Goal: Information Seeking & Learning: Learn about a topic

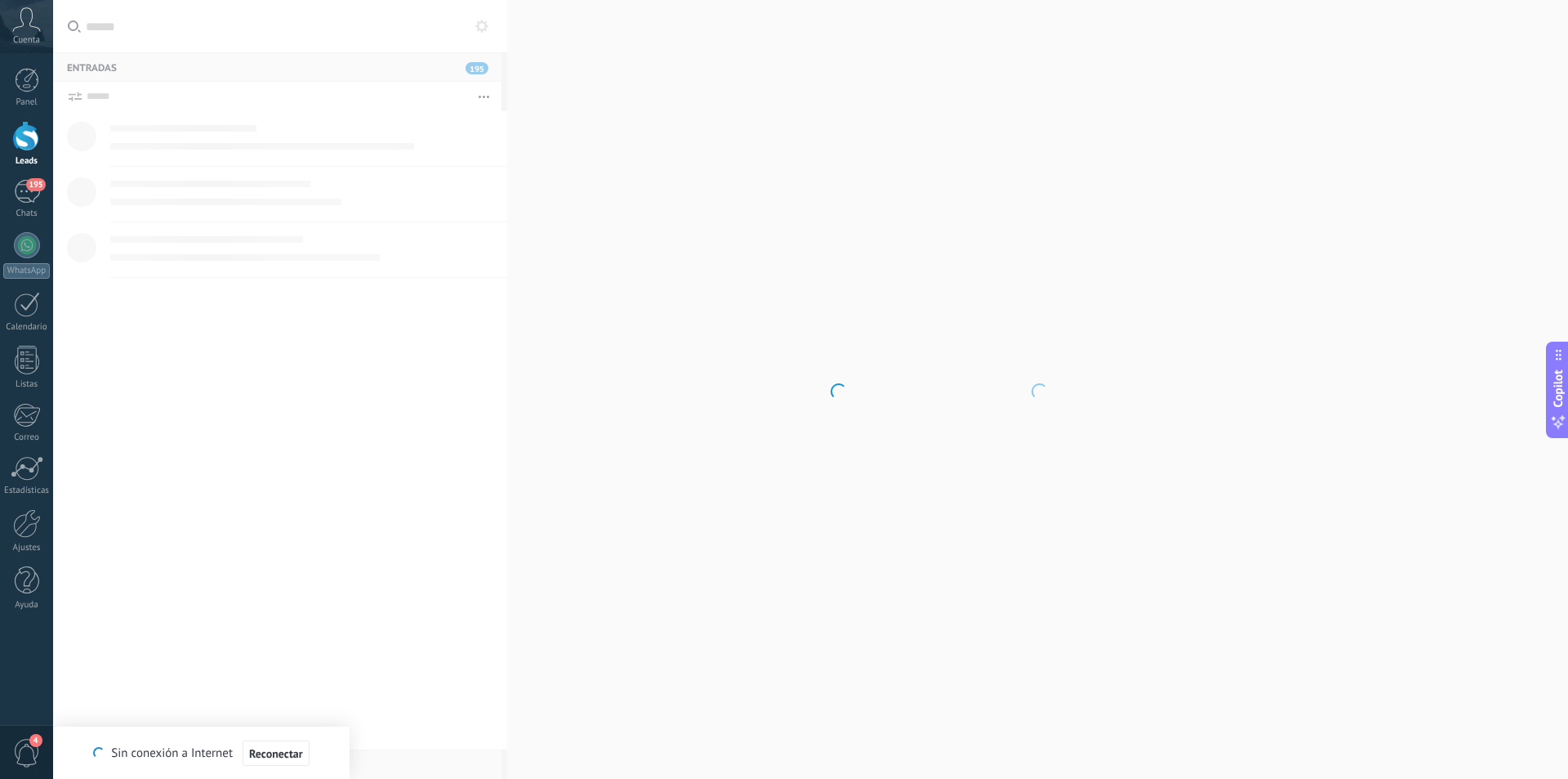
scroll to position [24, 0]
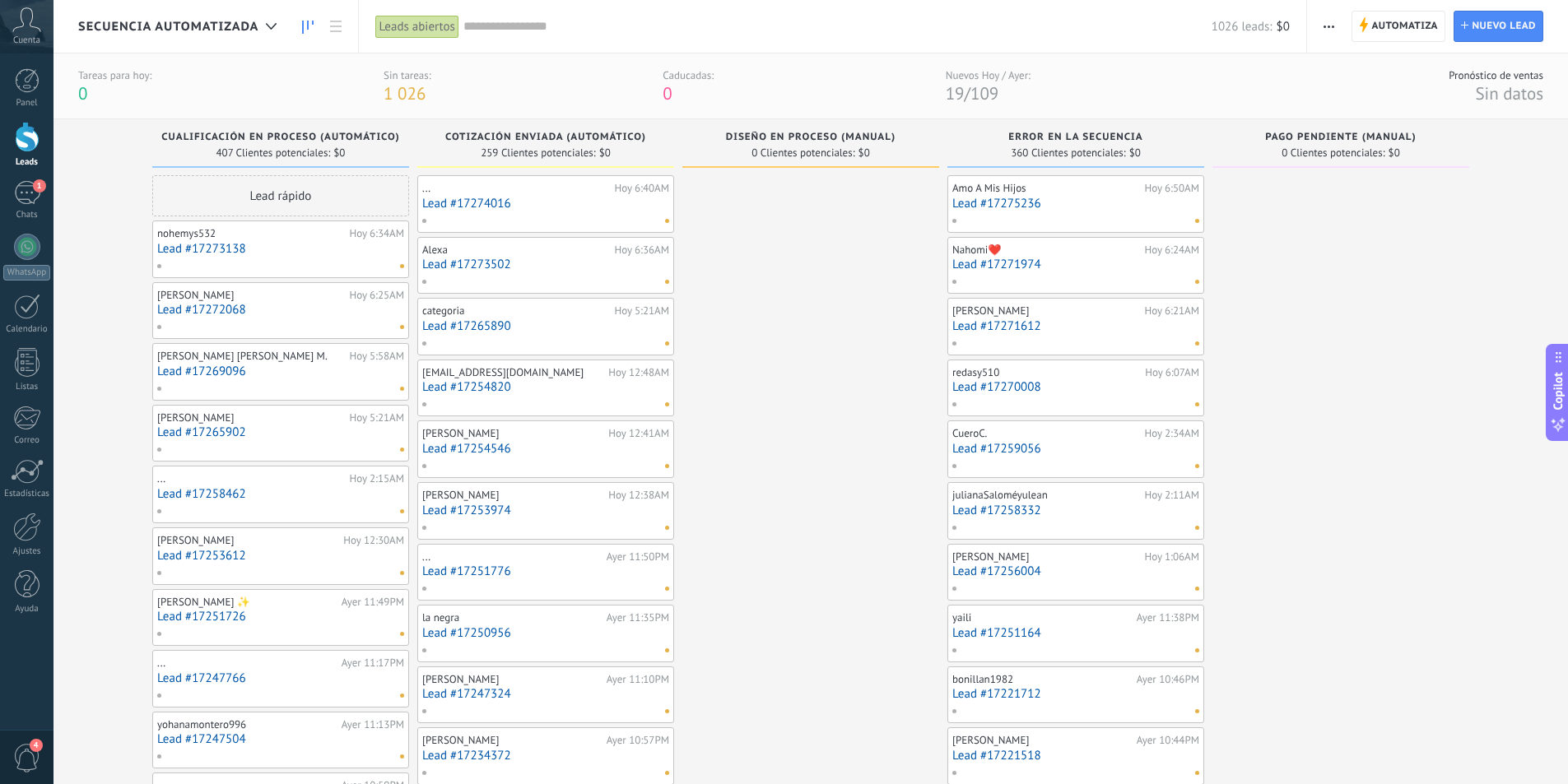
click at [9, 152] on link "Leads" at bounding box center [27, 145] width 53 height 46
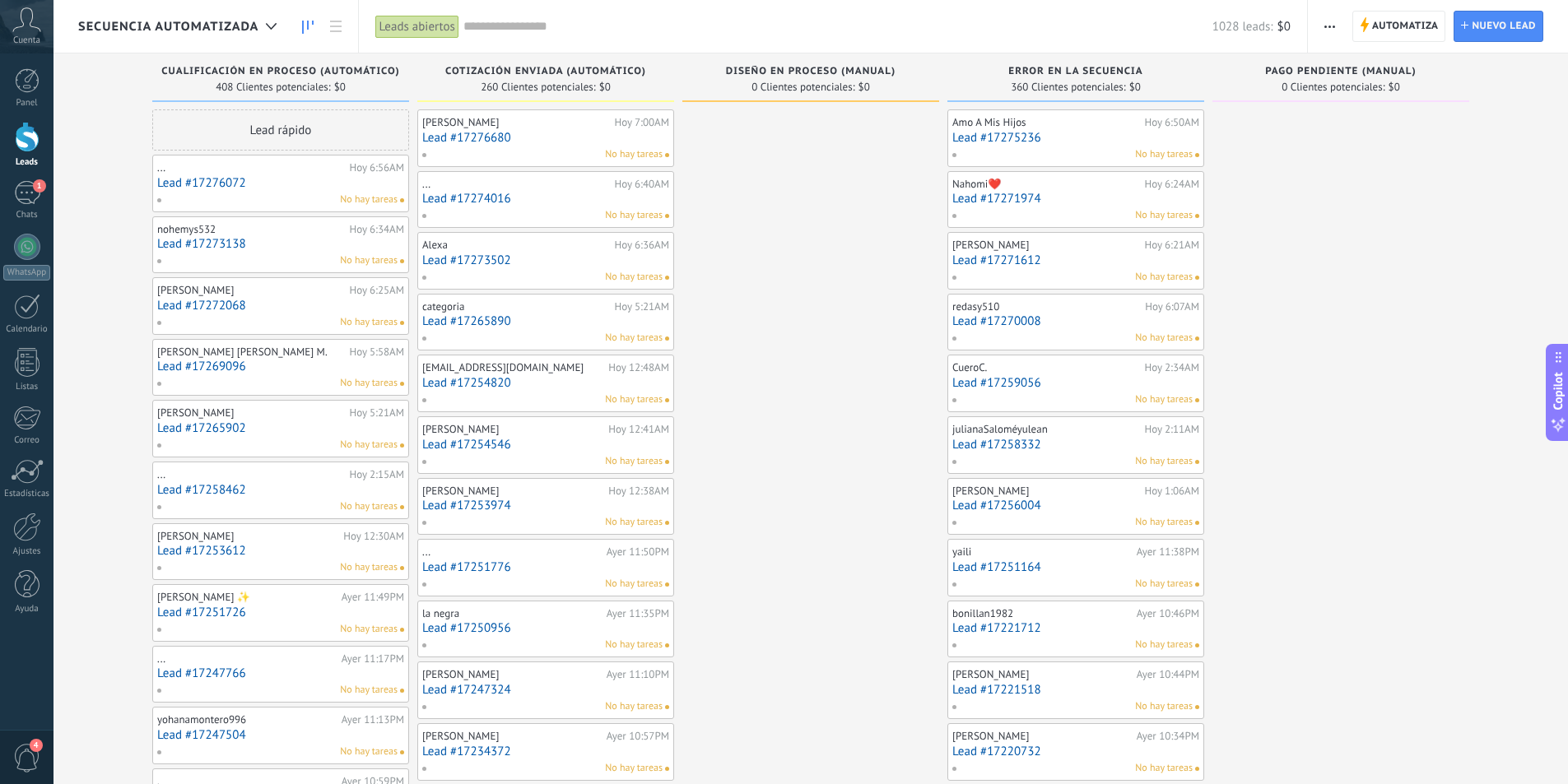
click at [566, 137] on link "Lead #17276680" at bounding box center [545, 138] width 247 height 14
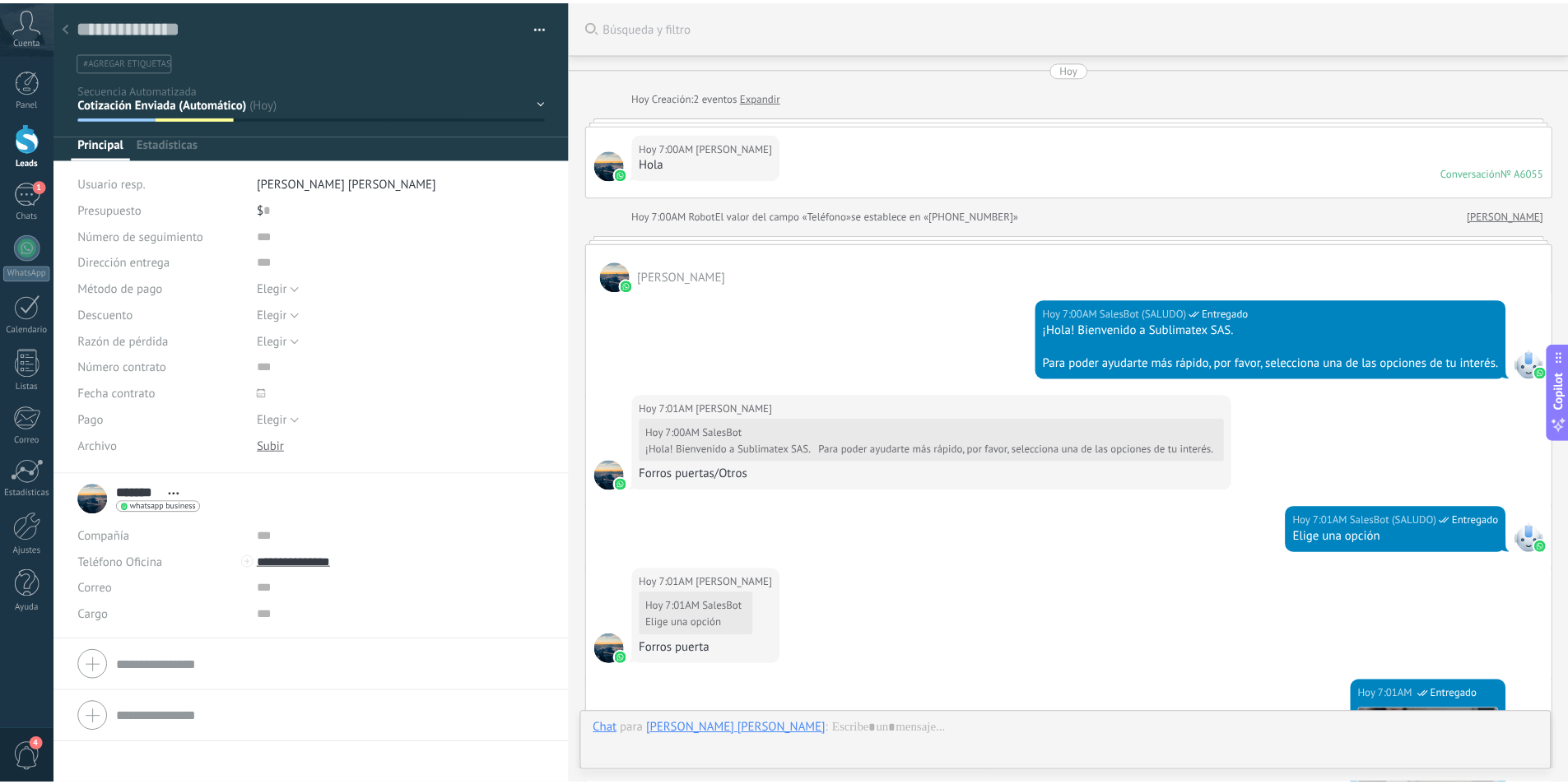
scroll to position [830, 0]
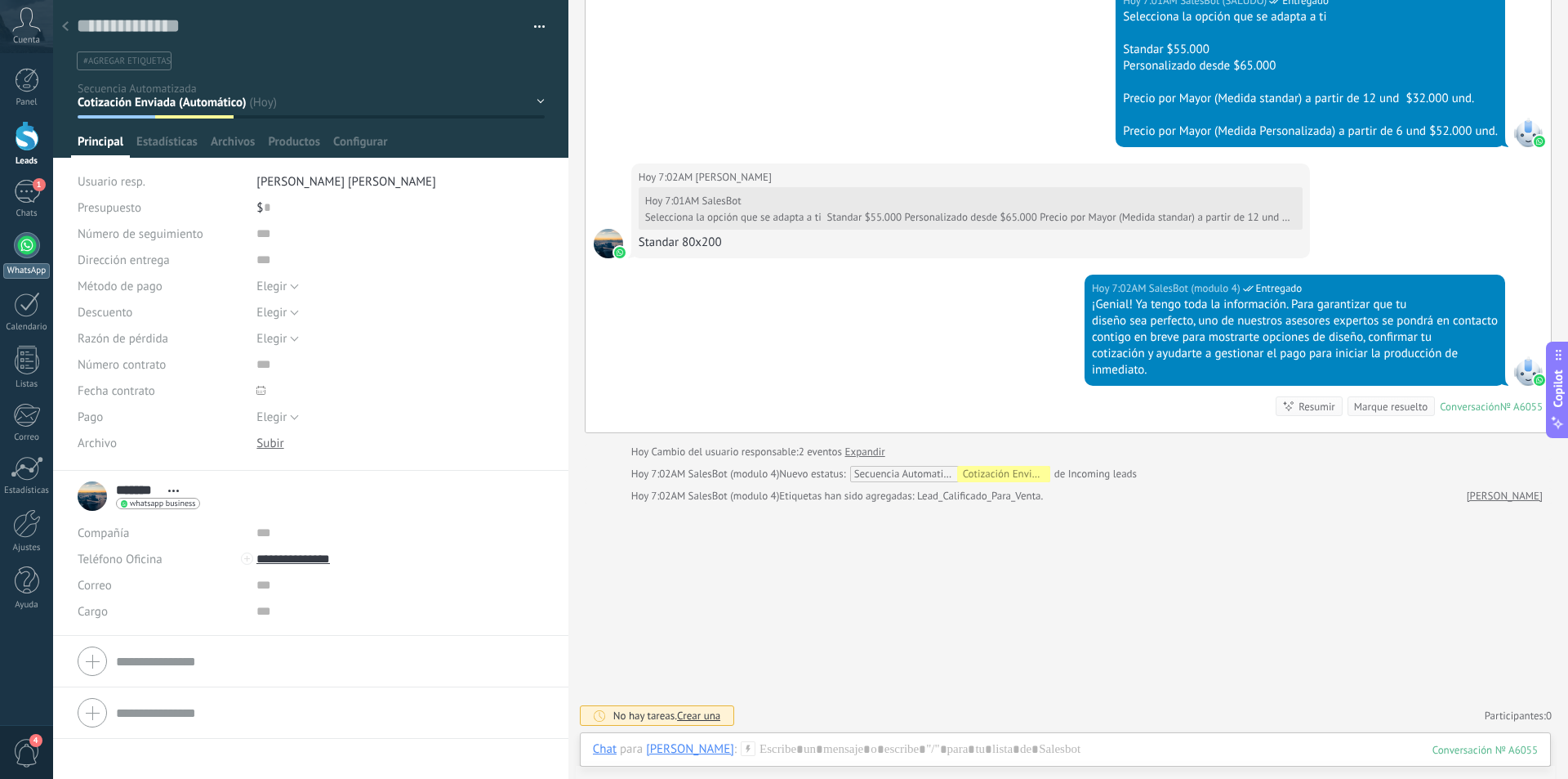
click at [27, 250] on div at bounding box center [26, 245] width 26 height 26
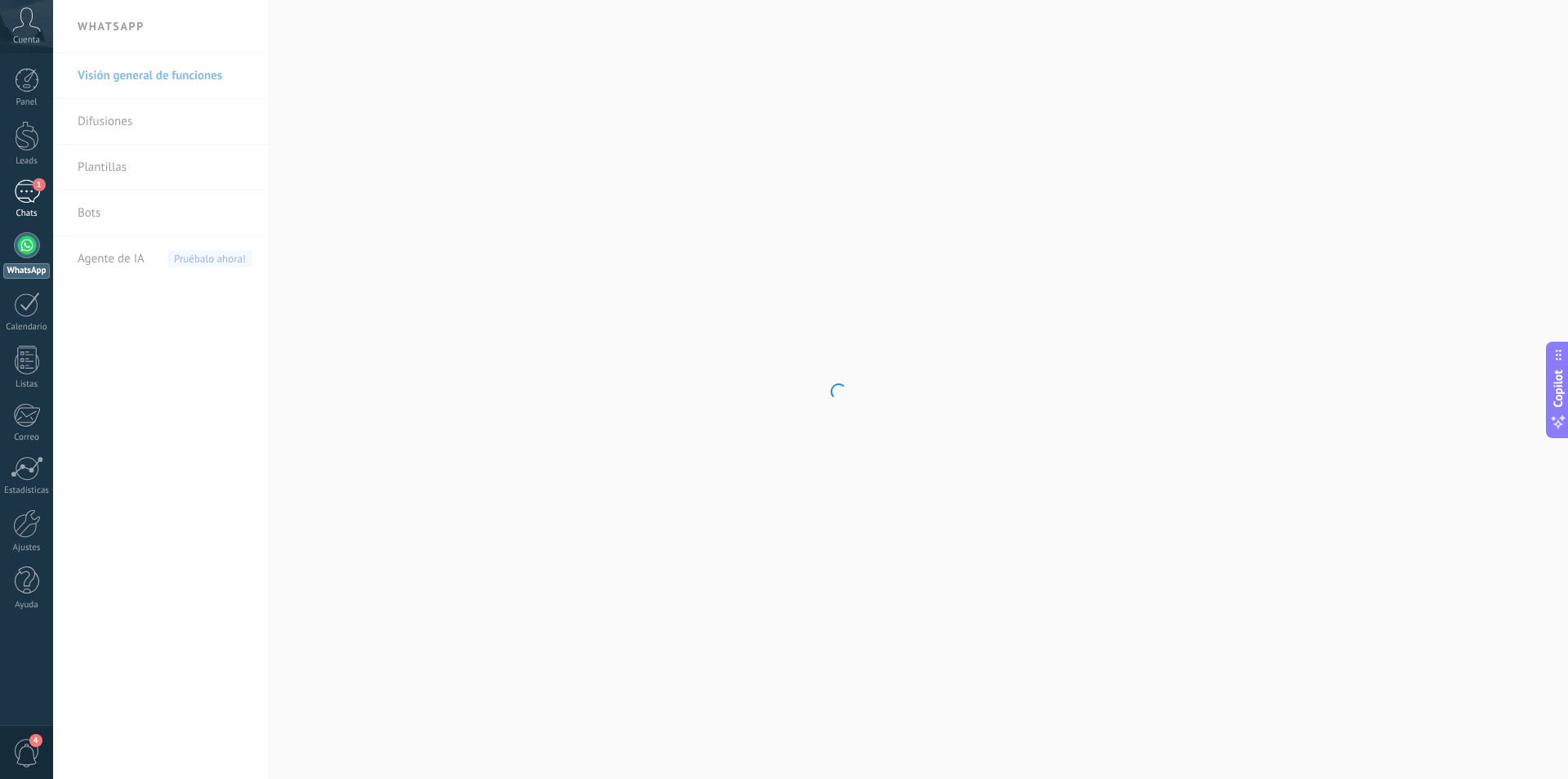
click at [32, 197] on div "1" at bounding box center [26, 192] width 26 height 23
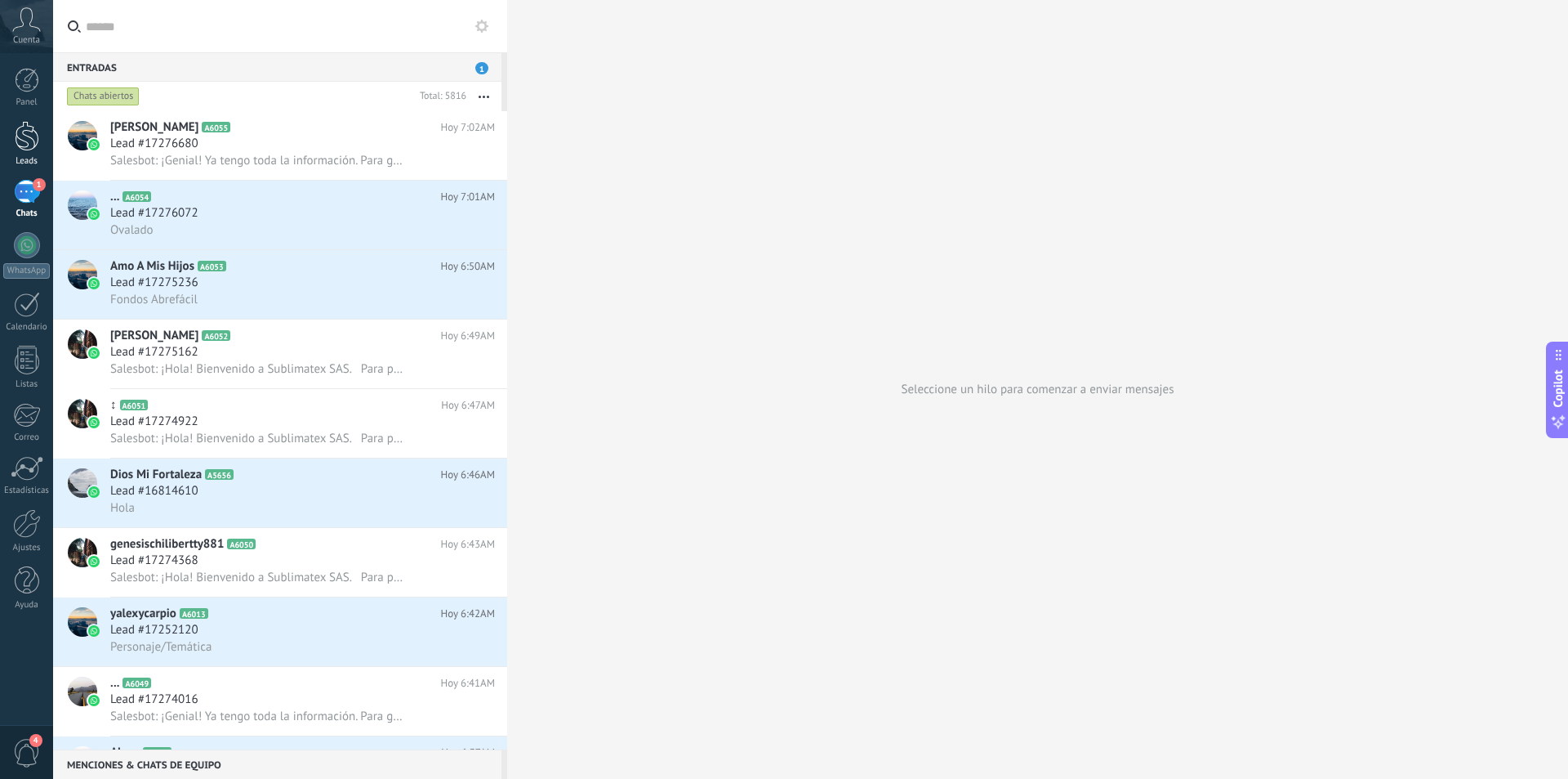
click at [38, 141] on div at bounding box center [26, 136] width 24 height 30
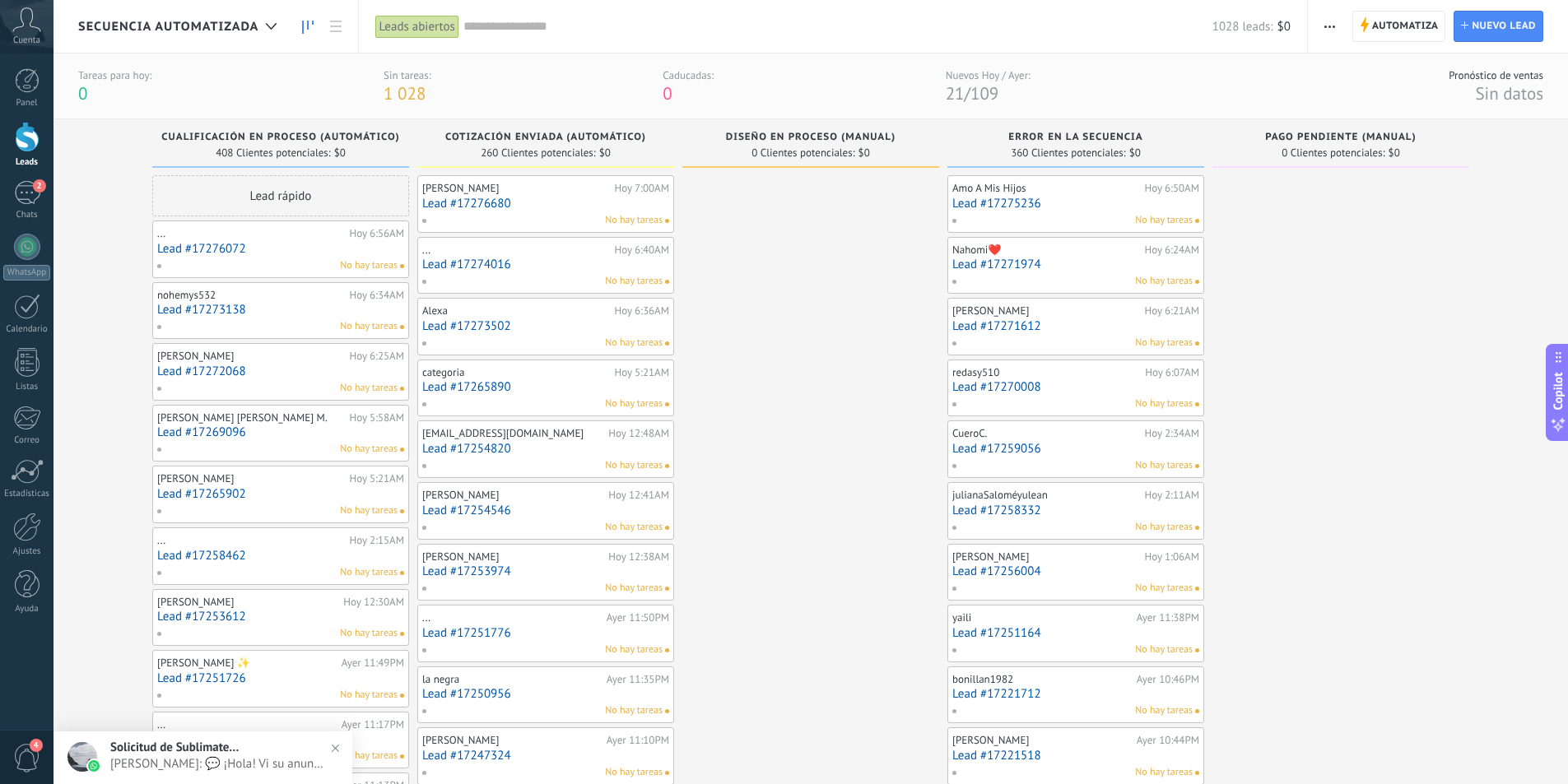
click at [1070, 197] on link "Lead #17275236" at bounding box center [1075, 204] width 247 height 14
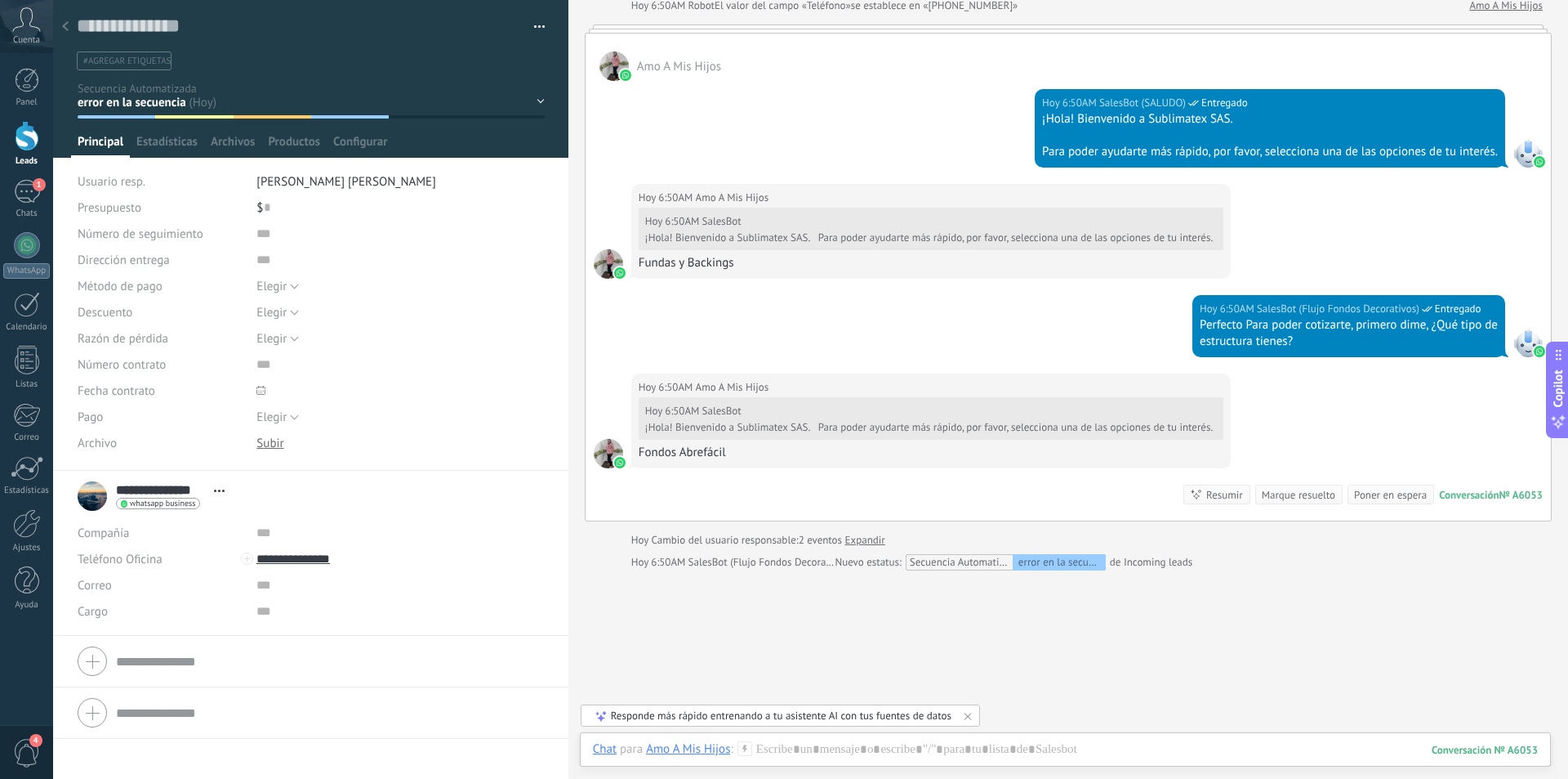
scroll to position [568, 0]
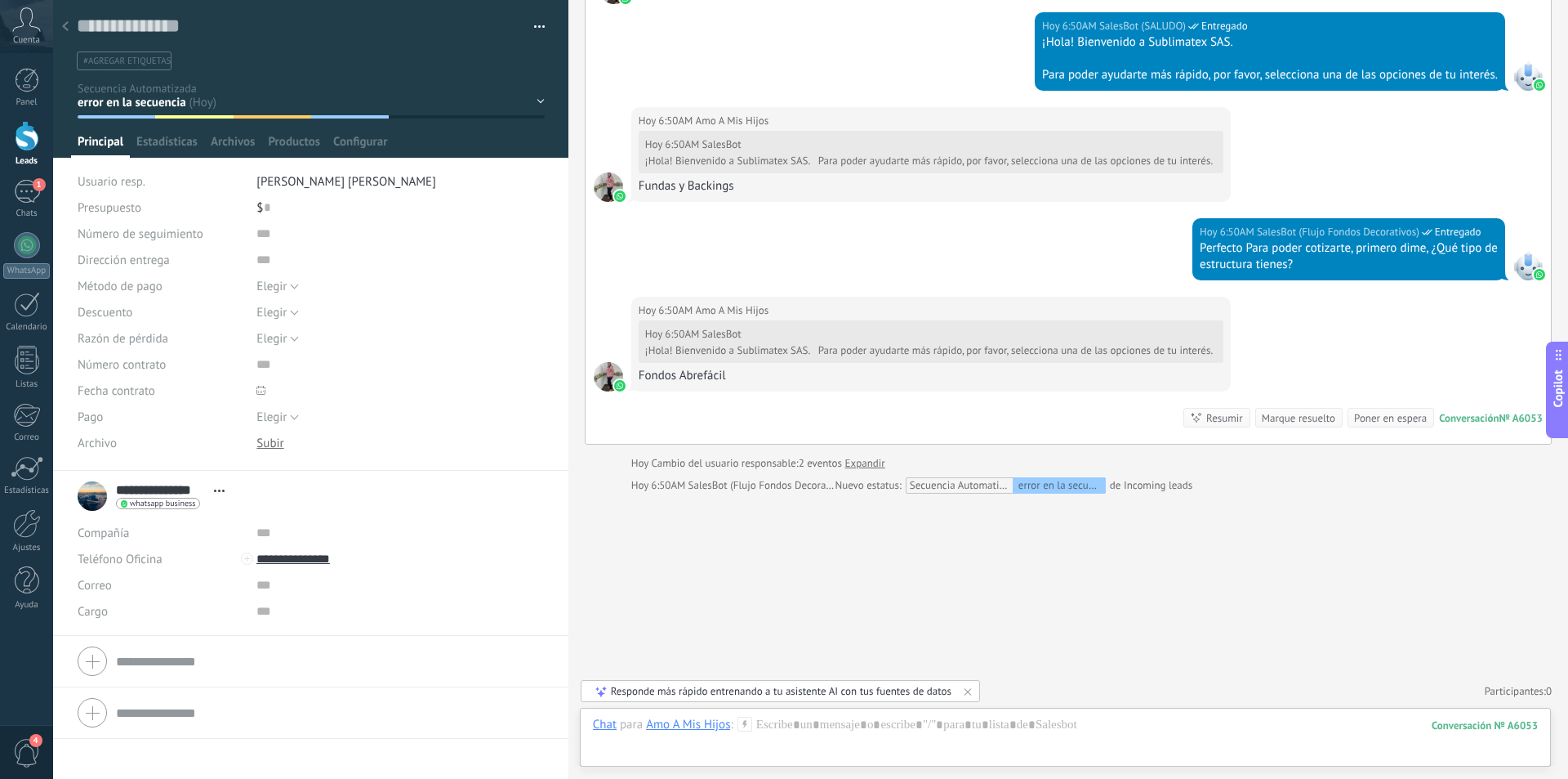
click at [68, 23] on div at bounding box center [65, 27] width 22 height 32
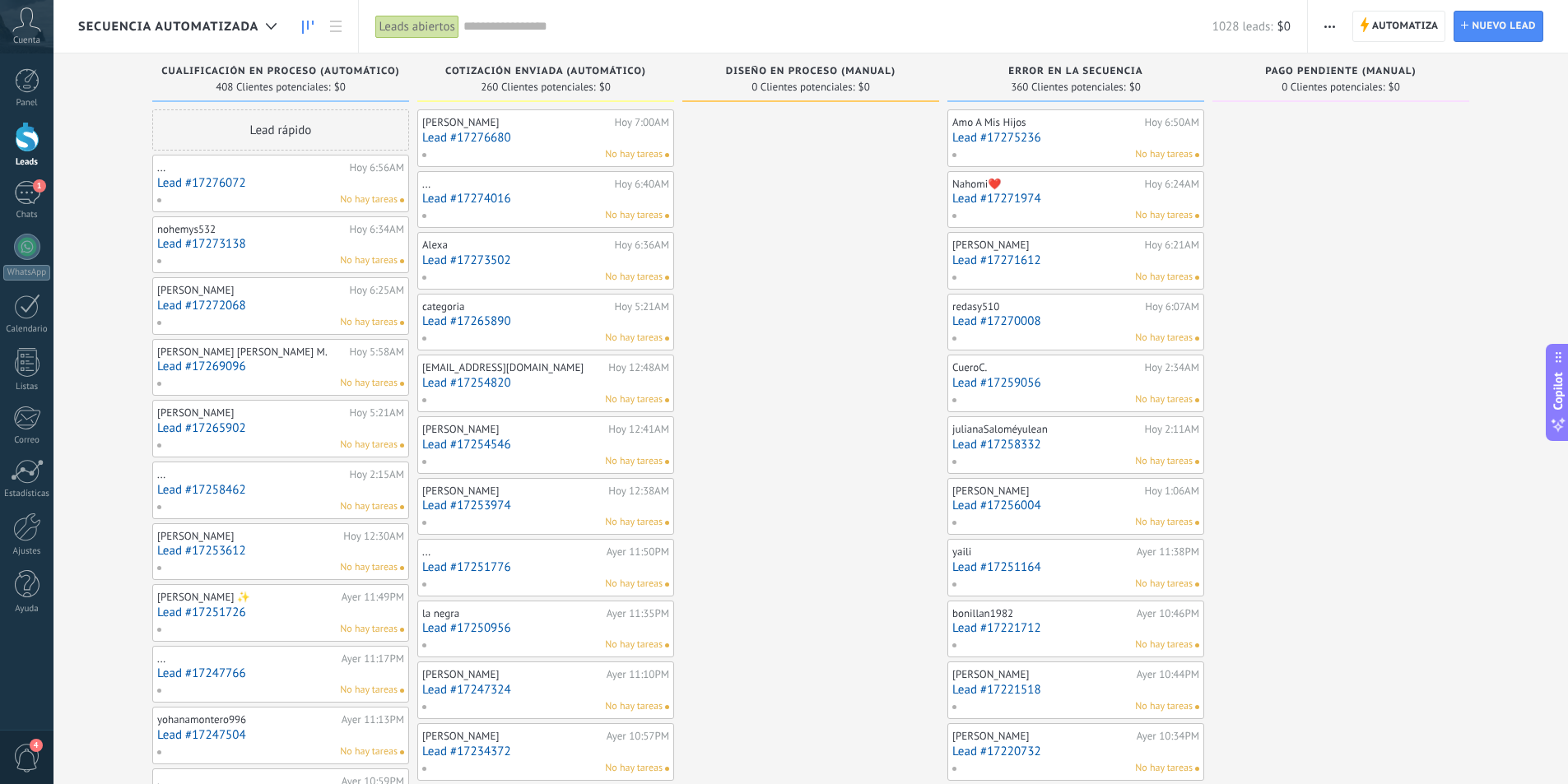
click at [1071, 194] on link "Lead #17271974" at bounding box center [1075, 199] width 247 height 14
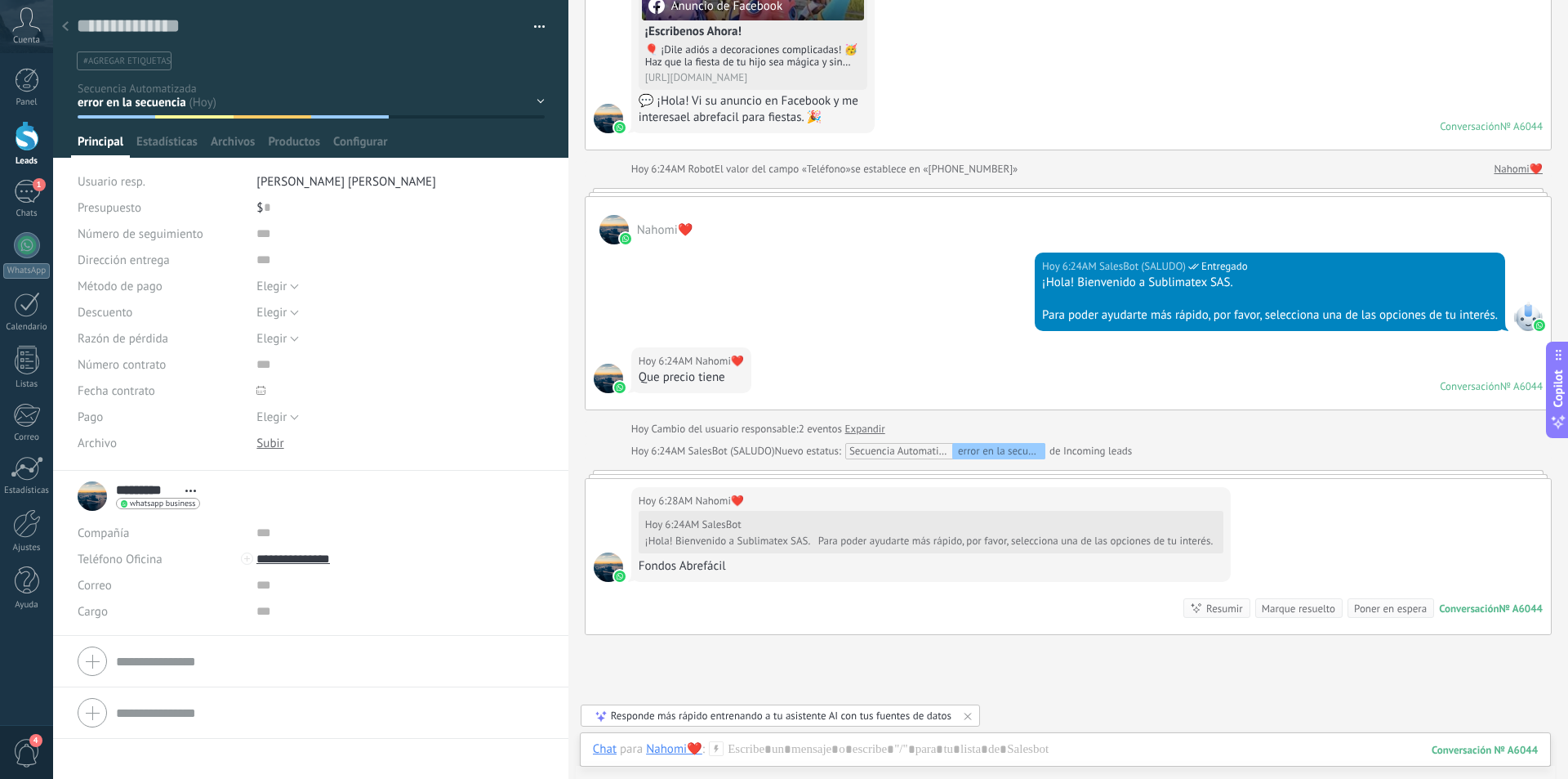
scroll to position [468, 0]
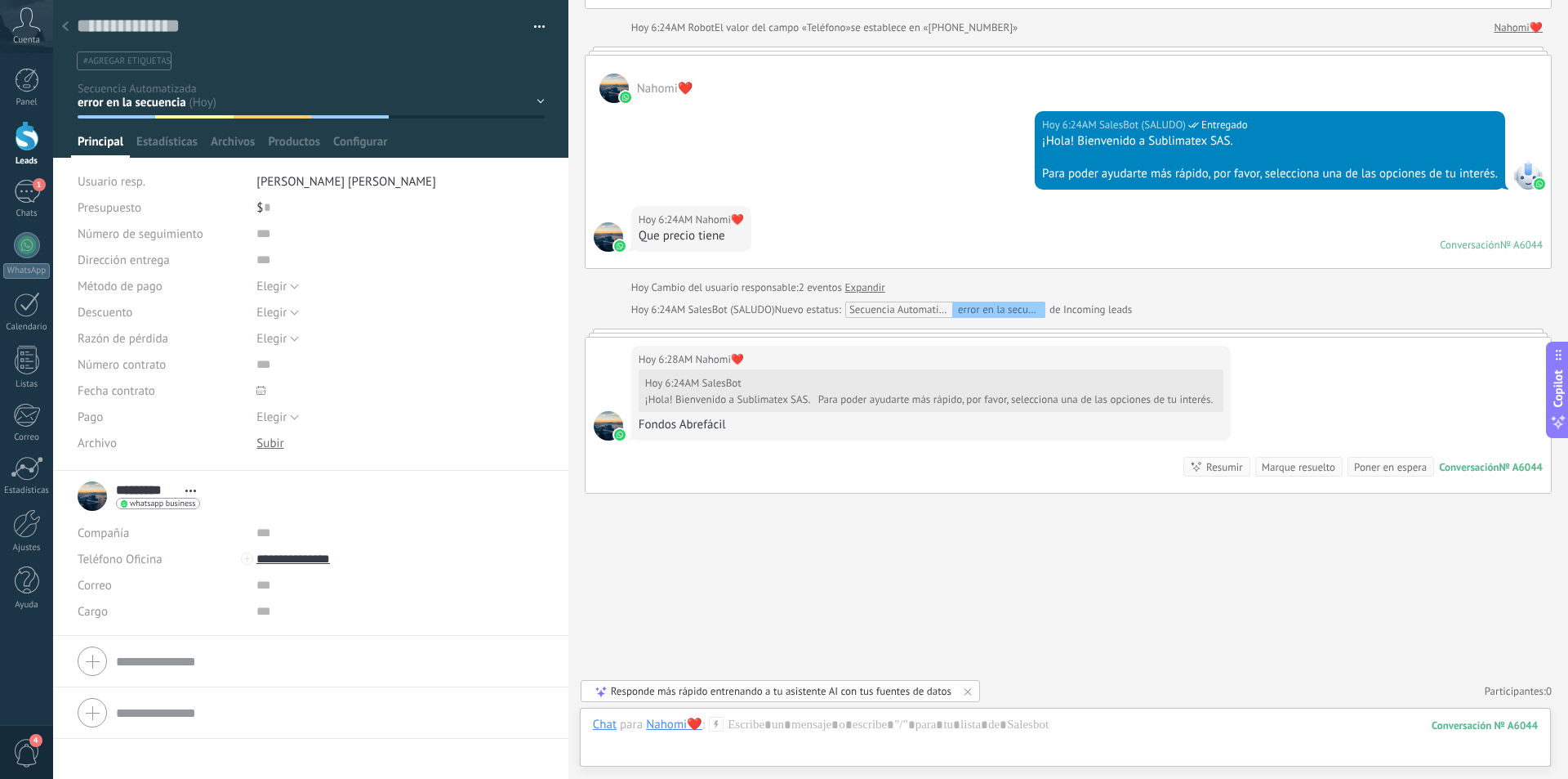
click at [65, 24] on icon at bounding box center [65, 26] width 7 height 10
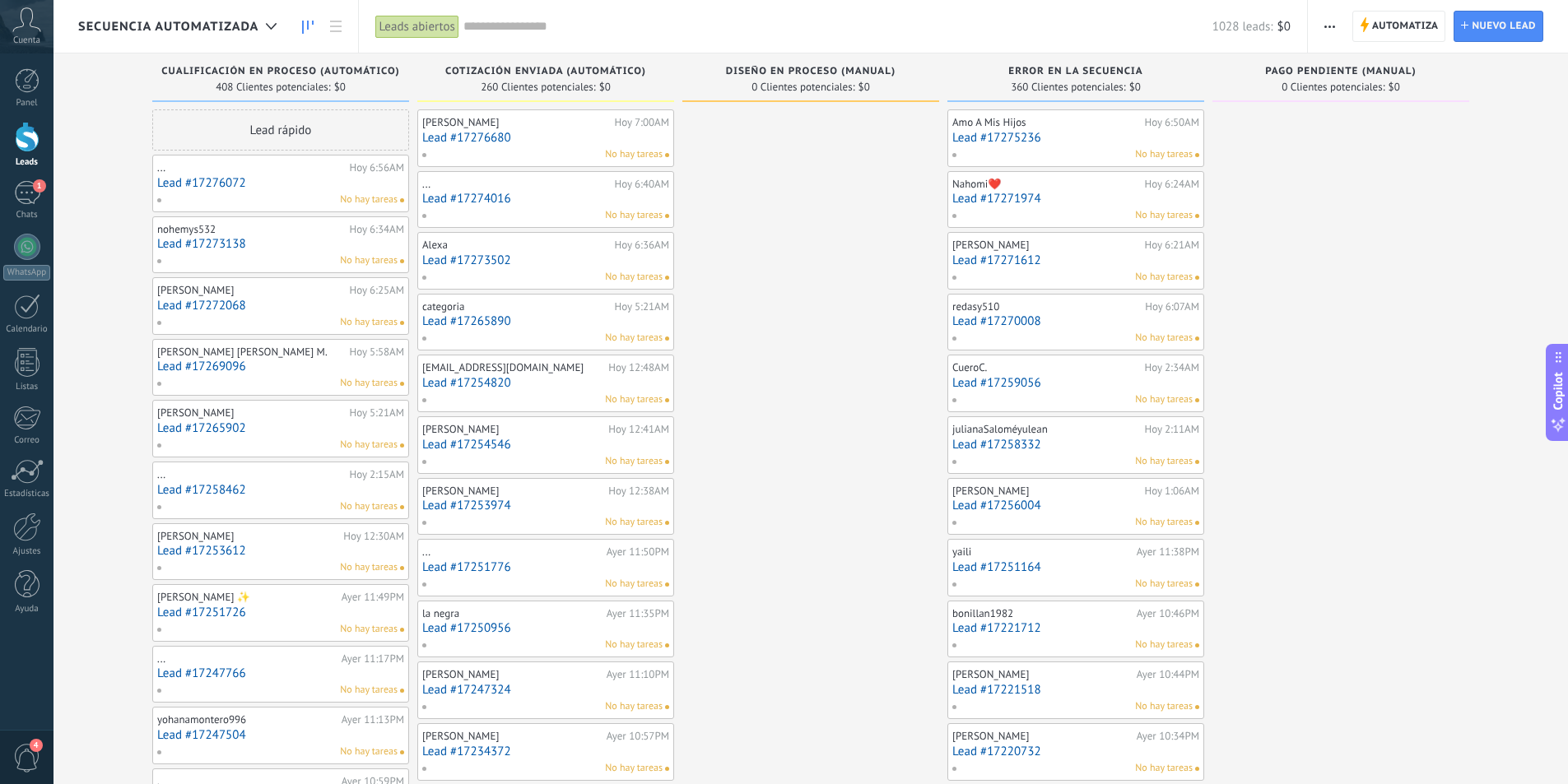
click at [1088, 253] on link "Lead #17271612" at bounding box center [1075, 260] width 247 height 14
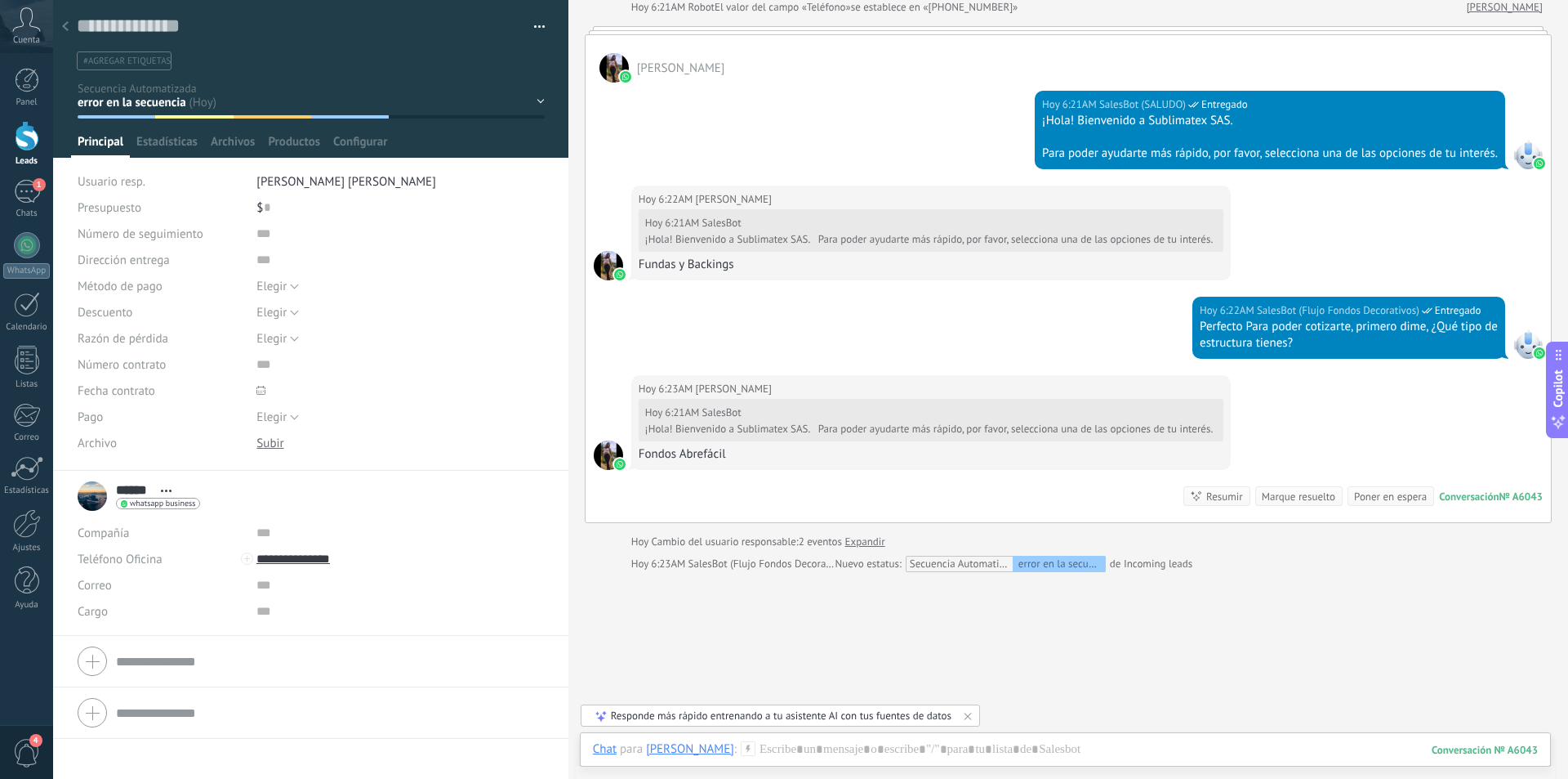
scroll to position [490, 0]
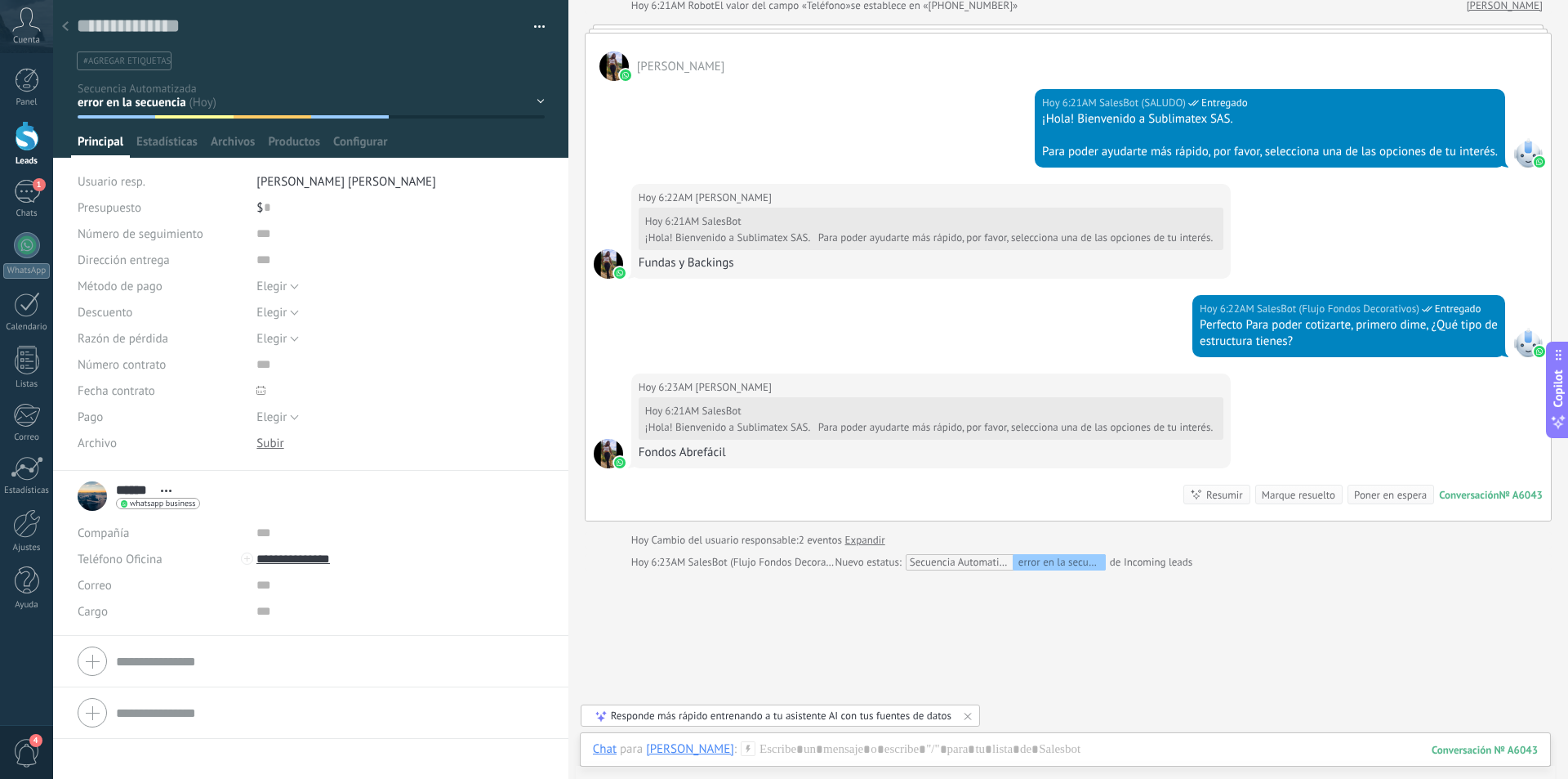
click at [63, 24] on icon at bounding box center [65, 26] width 7 height 10
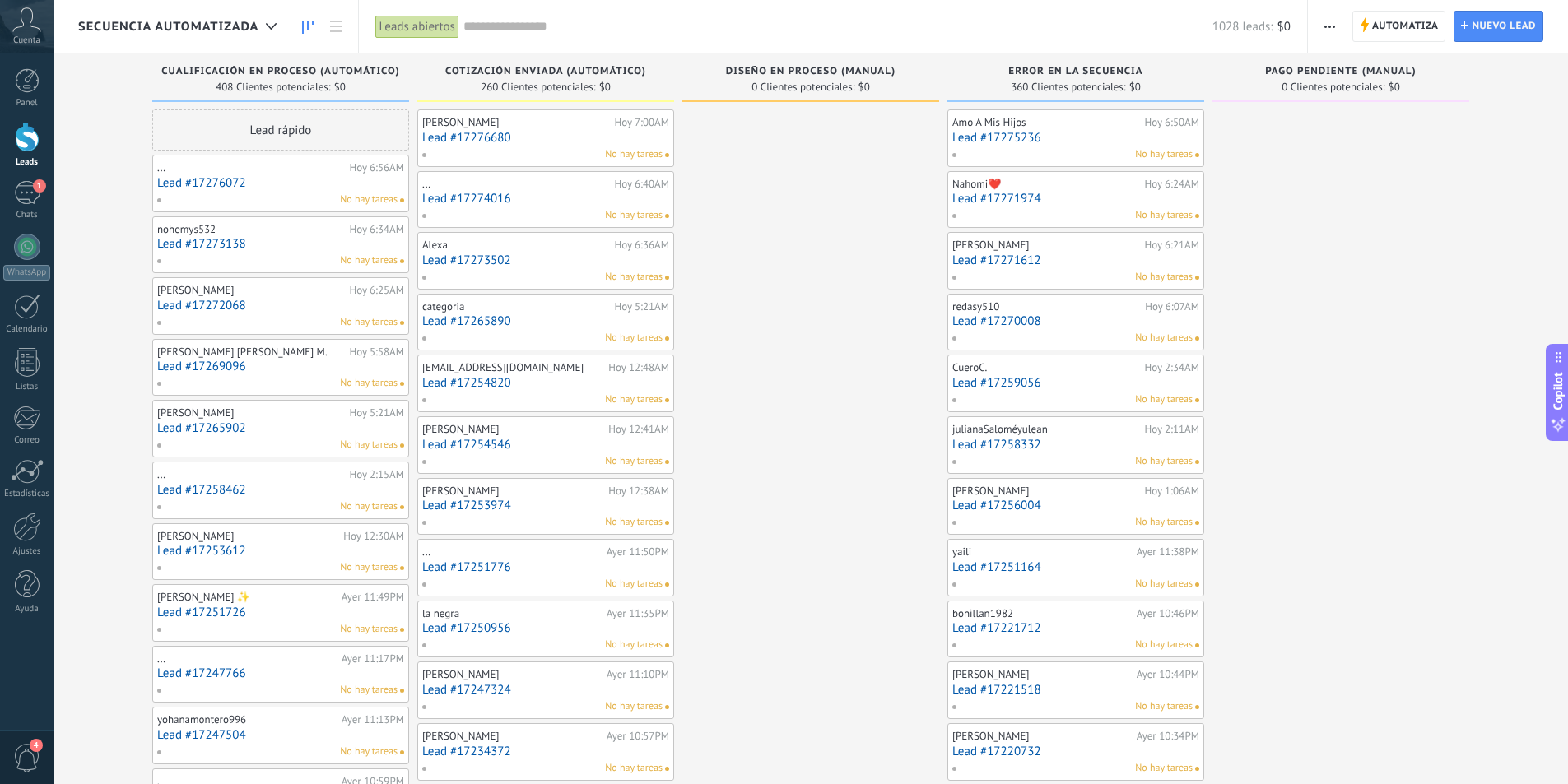
click at [1074, 327] on link "Lead #17270008" at bounding box center [1075, 321] width 247 height 14
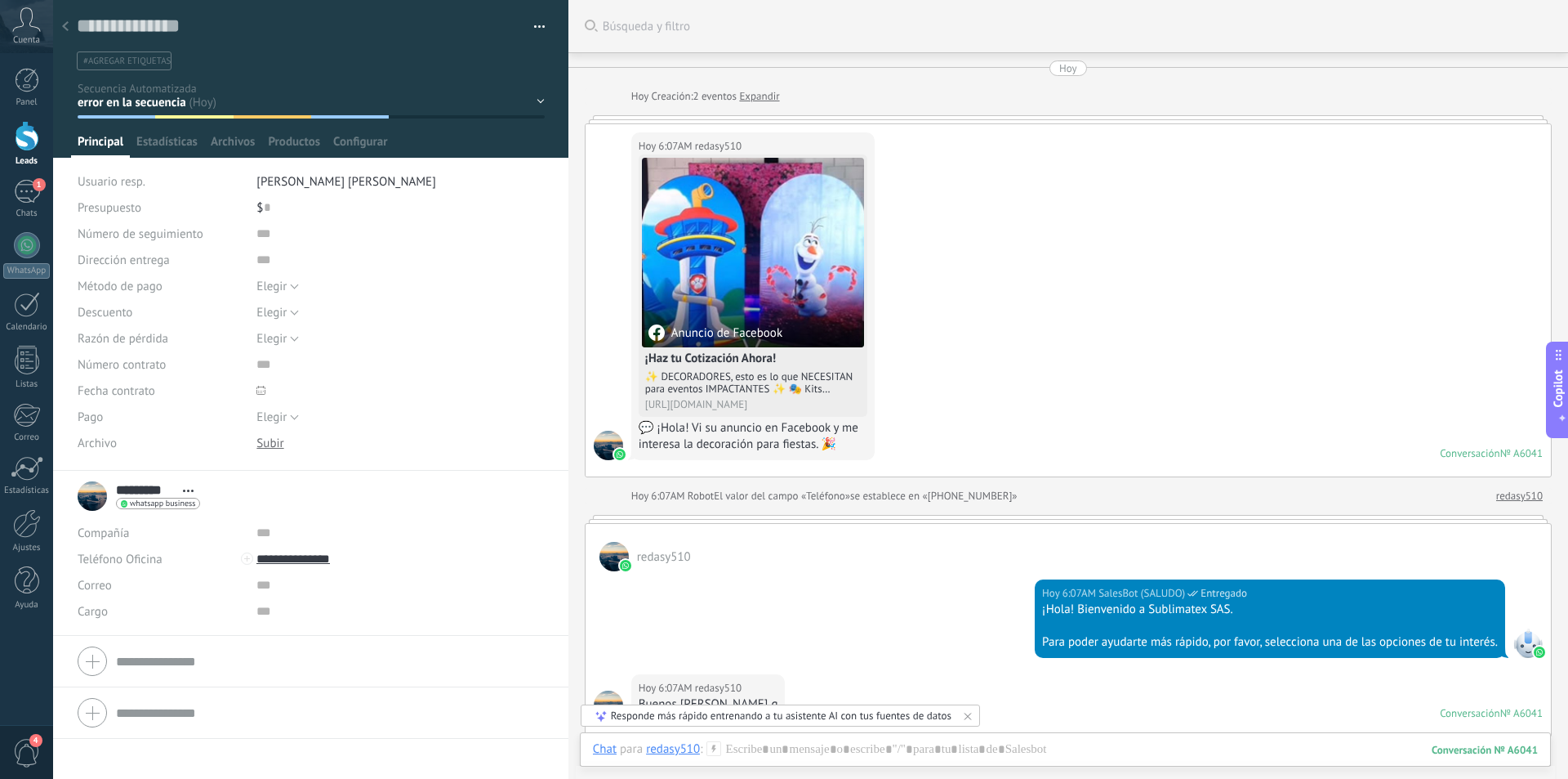
drag, startPoint x: 64, startPoint y: 22, endPoint x: 82, endPoint y: 47, distance: 30.8
click at [64, 22] on div at bounding box center [65, 27] width 22 height 32
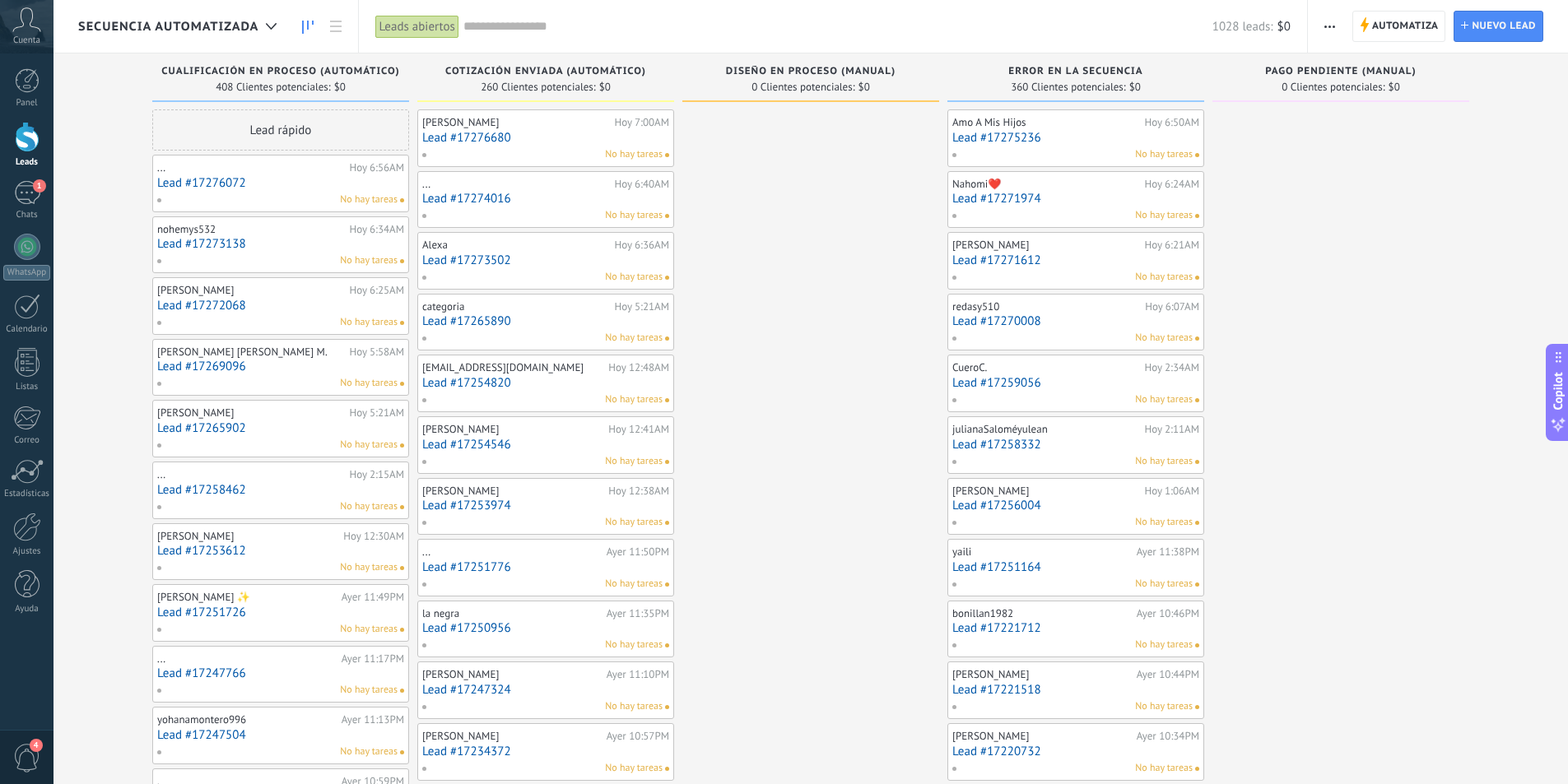
click at [1111, 439] on link "Lead #17258332" at bounding box center [1075, 444] width 247 height 14
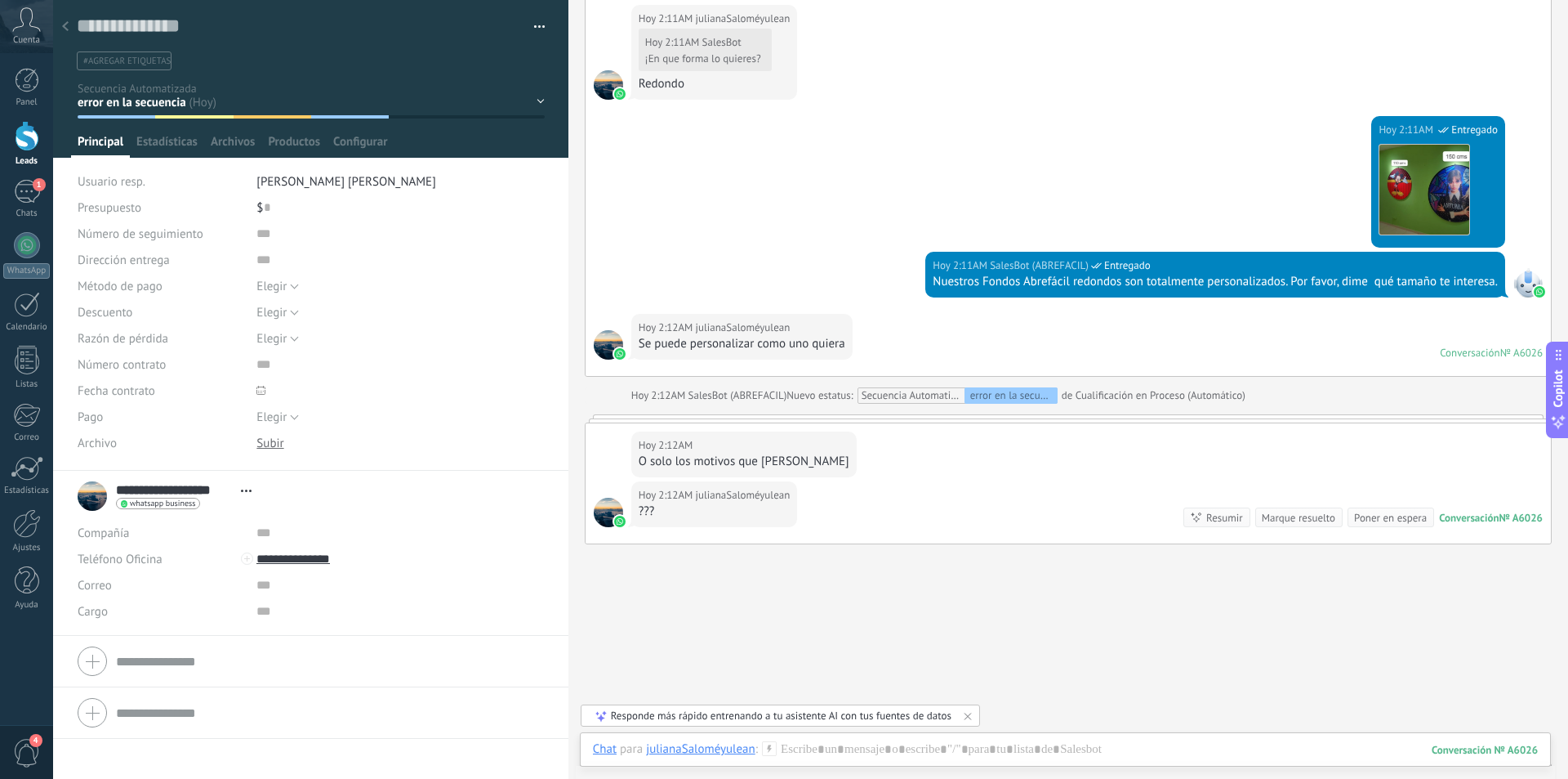
scroll to position [1063, 0]
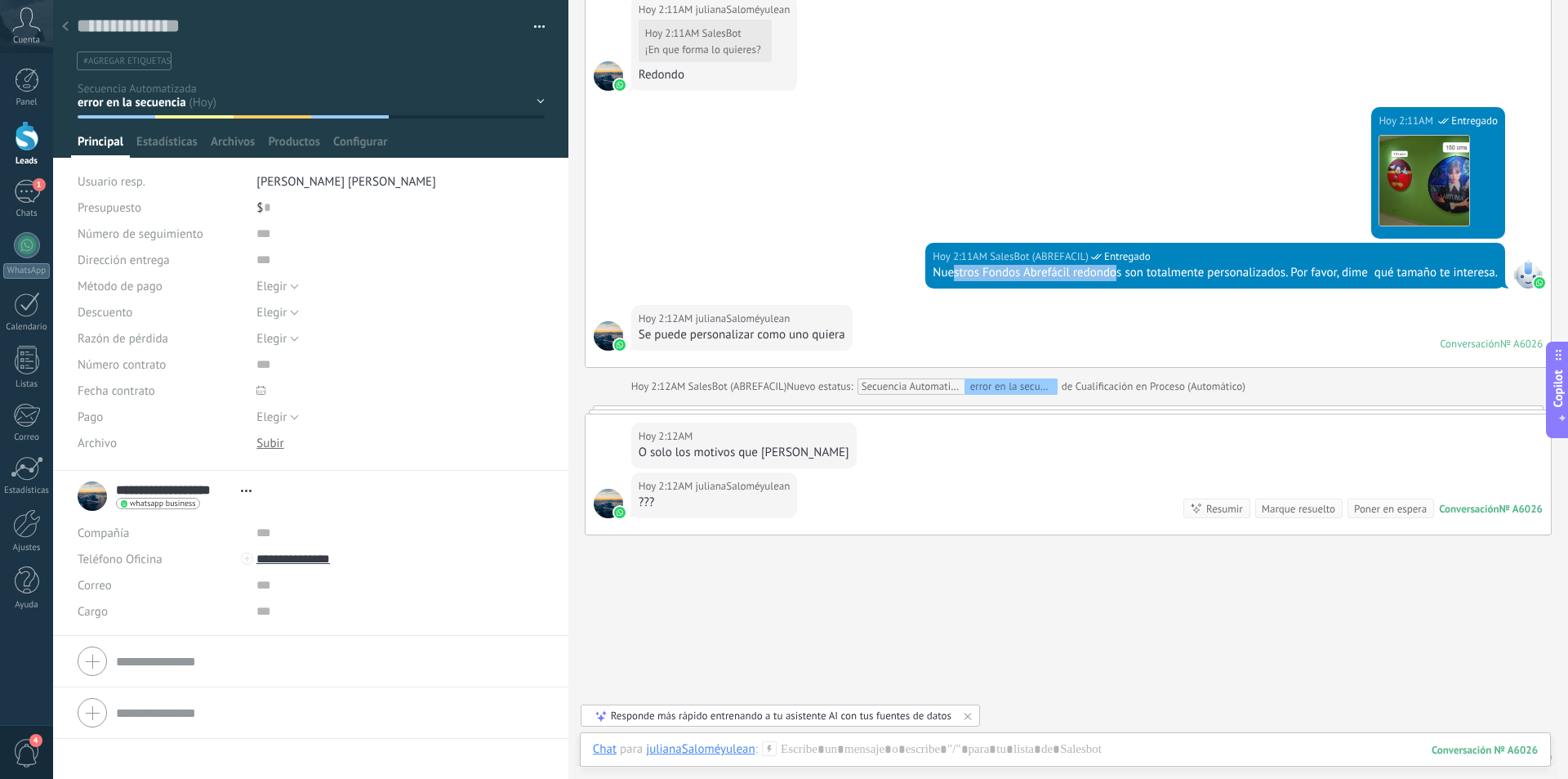
drag, startPoint x: 948, startPoint y: 273, endPoint x: 1111, endPoint y: 270, distance: 163.0
click at [1111, 270] on div "Nuestros Fondos Abrefácil redondos son totalmente personalizados. Por favor, di…" at bounding box center [1216, 273] width 565 height 17
drag, startPoint x: 1169, startPoint y: 271, endPoint x: 1282, endPoint y: 265, distance: 113.2
click at [1282, 265] on div "Nuestros Fondos Abrefácil redondos son totalmente personalizados. Por favor, di…" at bounding box center [1216, 273] width 565 height 17
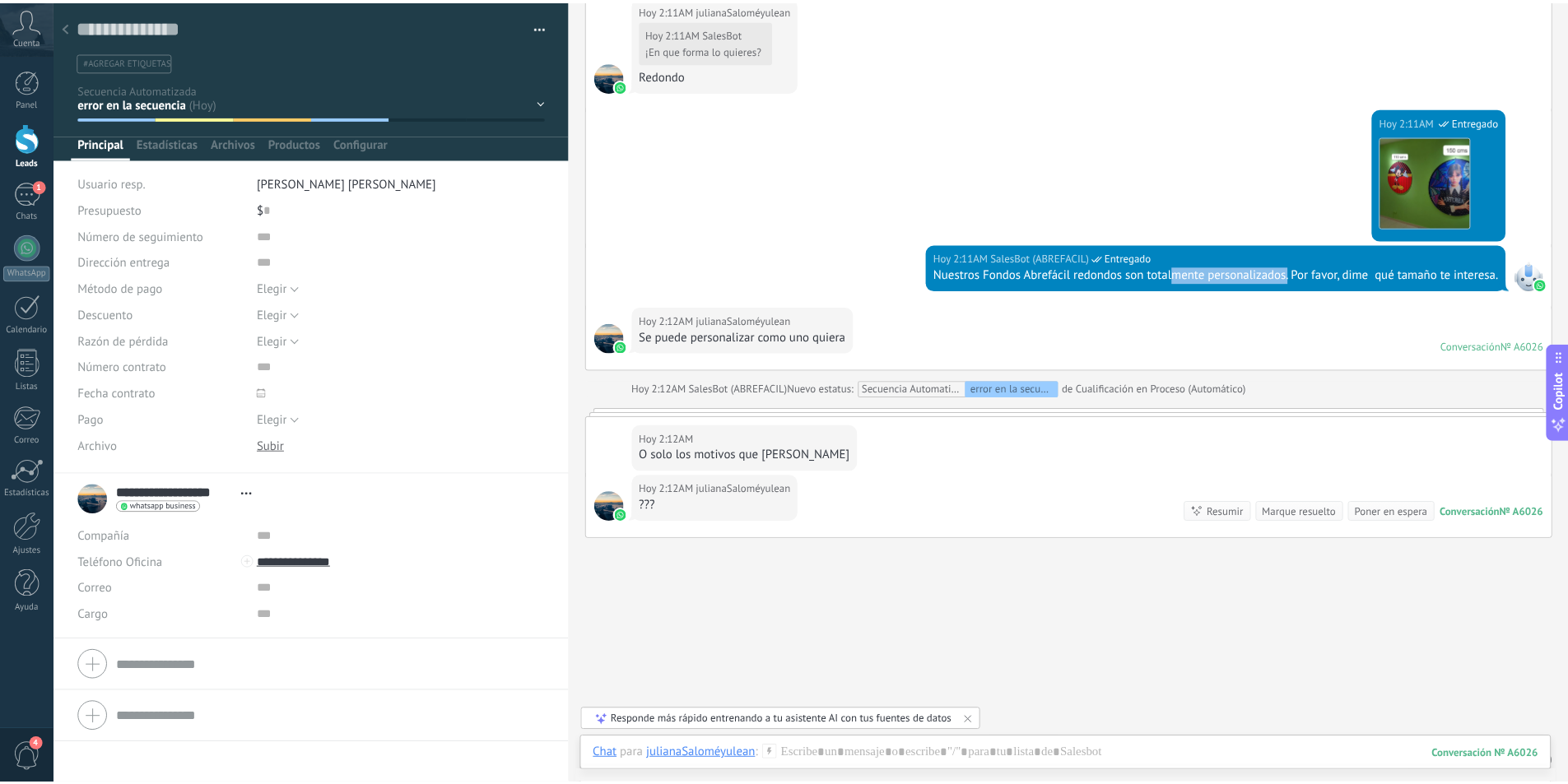
scroll to position [1111, 0]
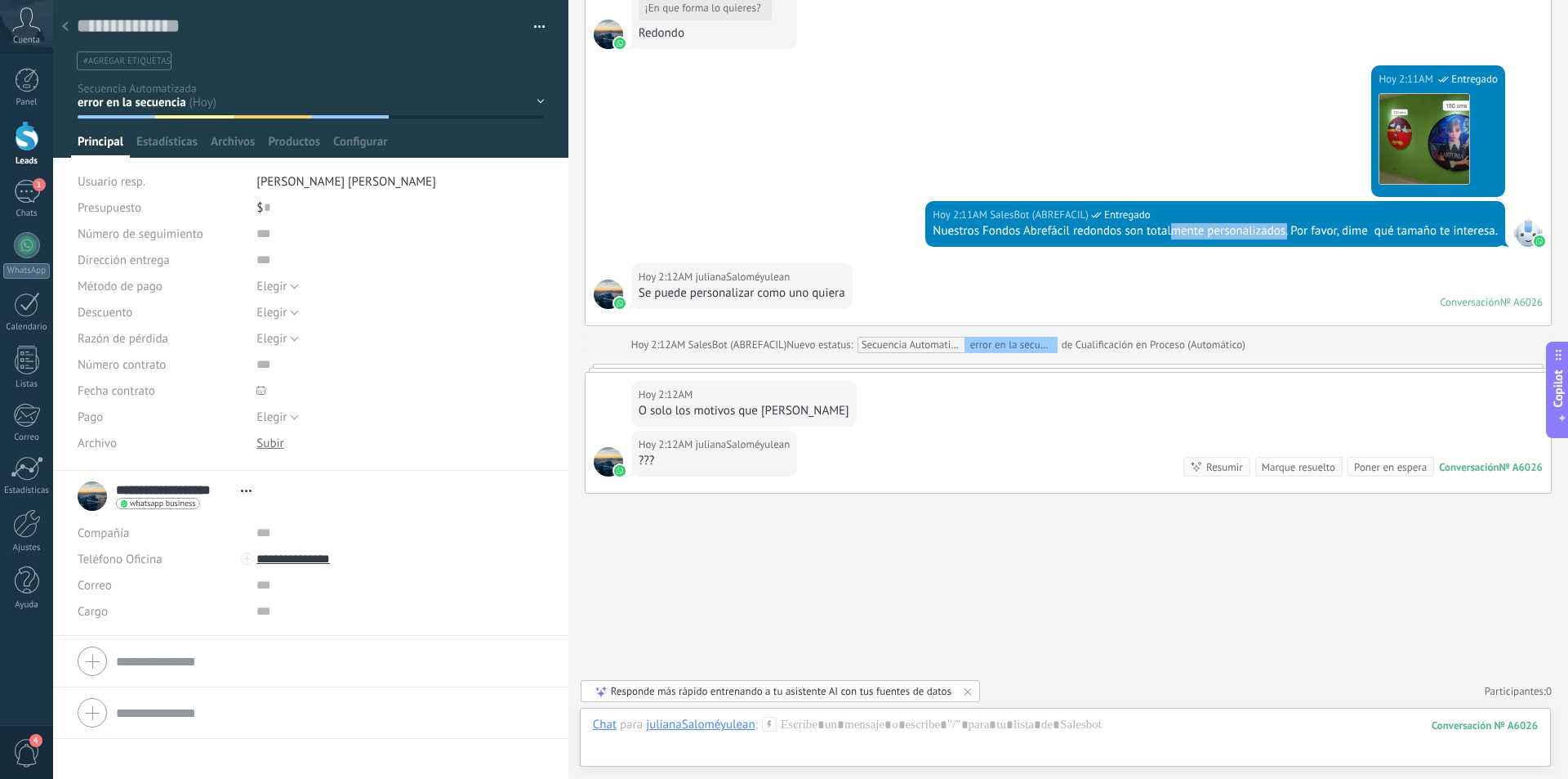
click at [67, 26] on icon at bounding box center [65, 26] width 7 height 10
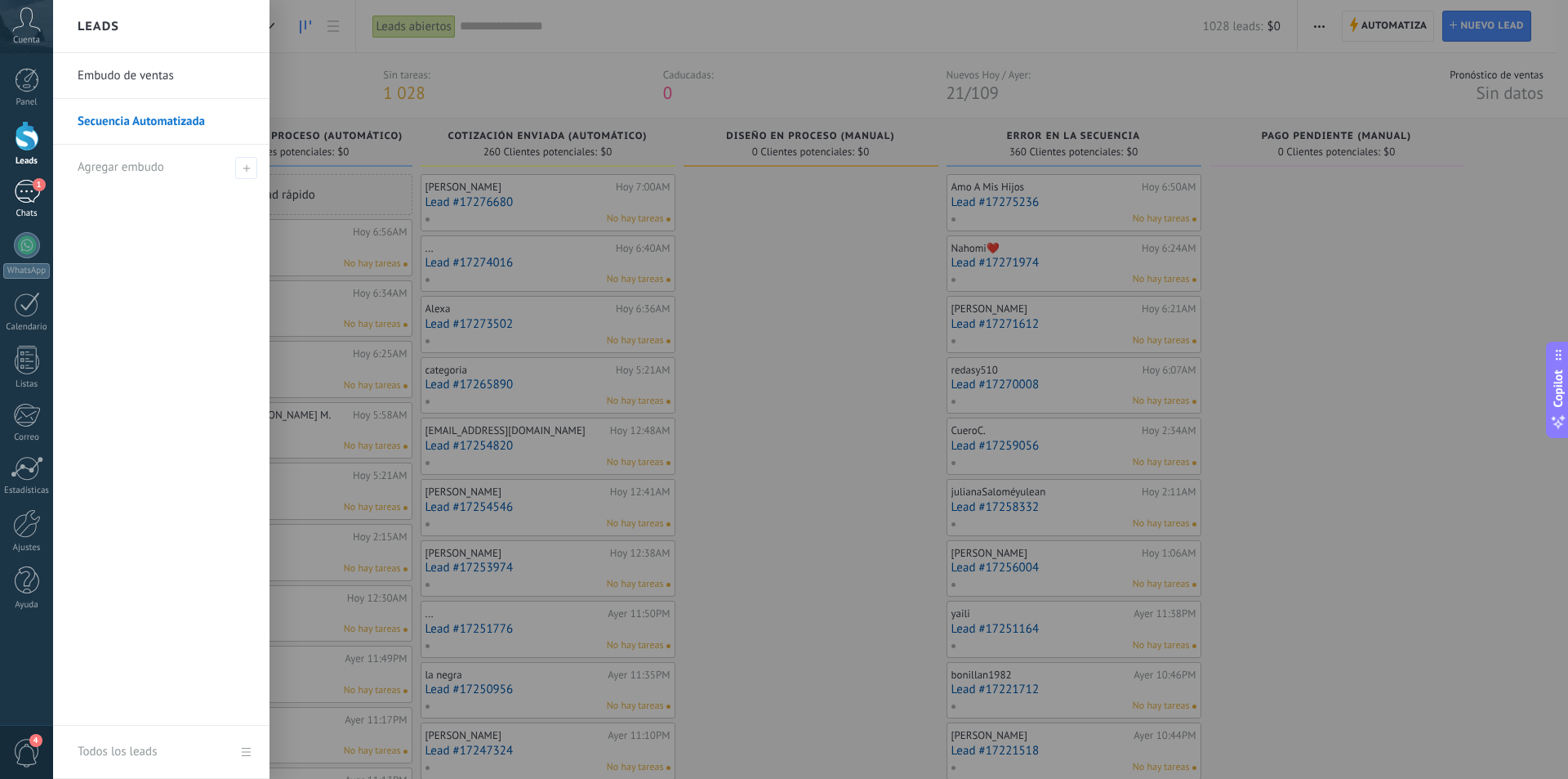
click at [30, 203] on div "1" at bounding box center [26, 192] width 26 height 23
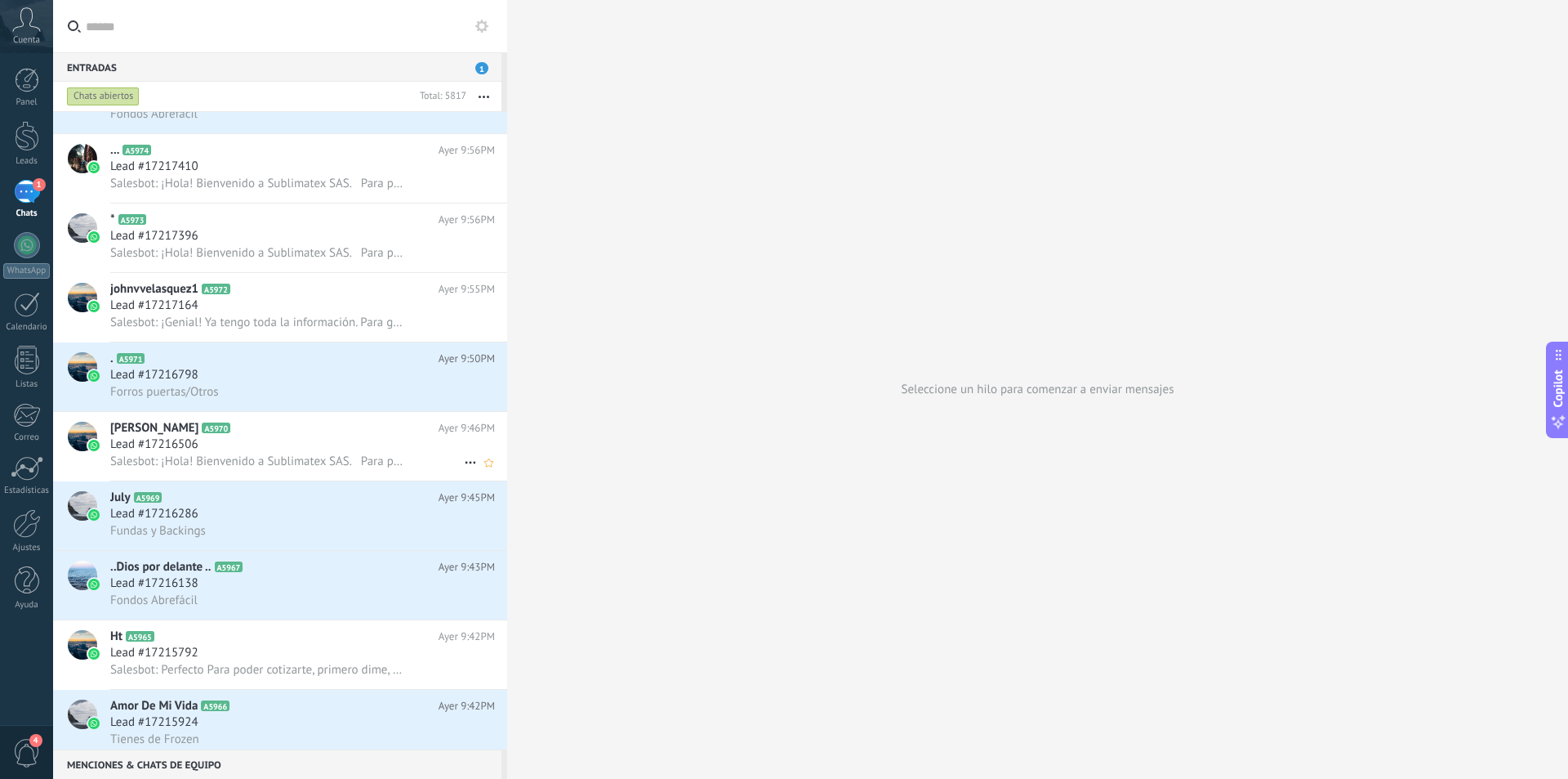
scroll to position [4867, 0]
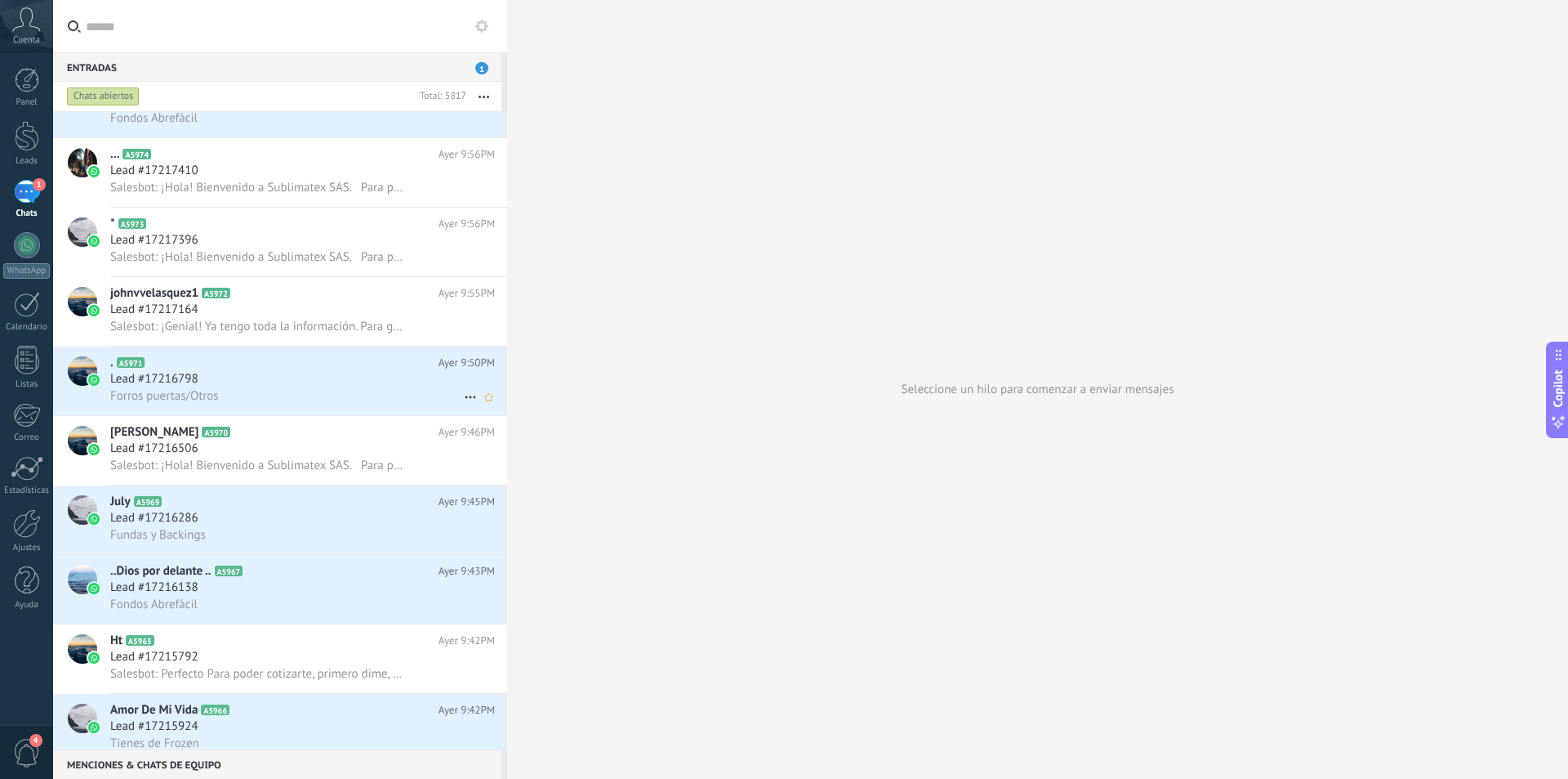
click at [297, 376] on div "Lead #17216798" at bounding box center [302, 379] width 384 height 17
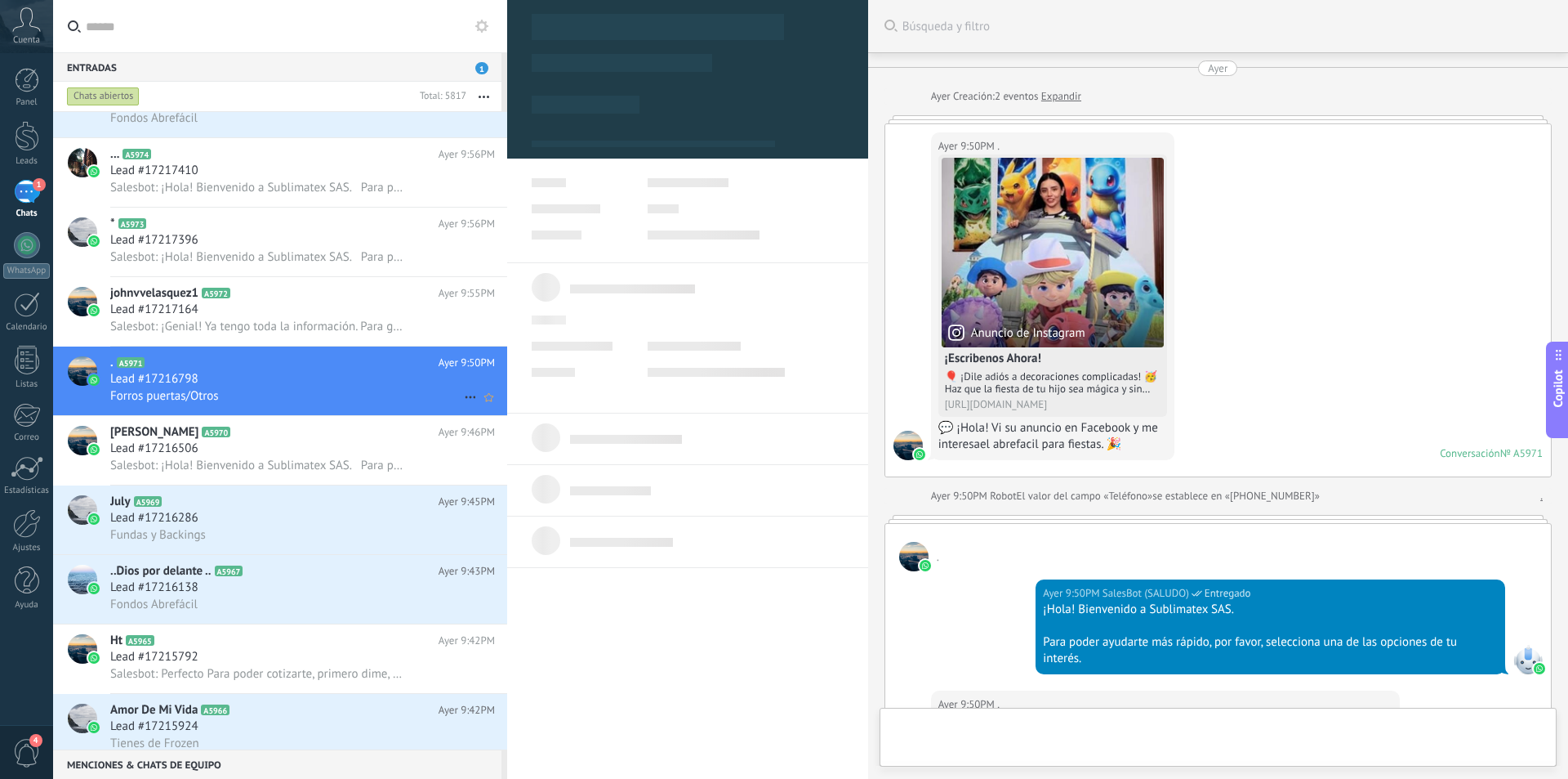
type textarea "**********"
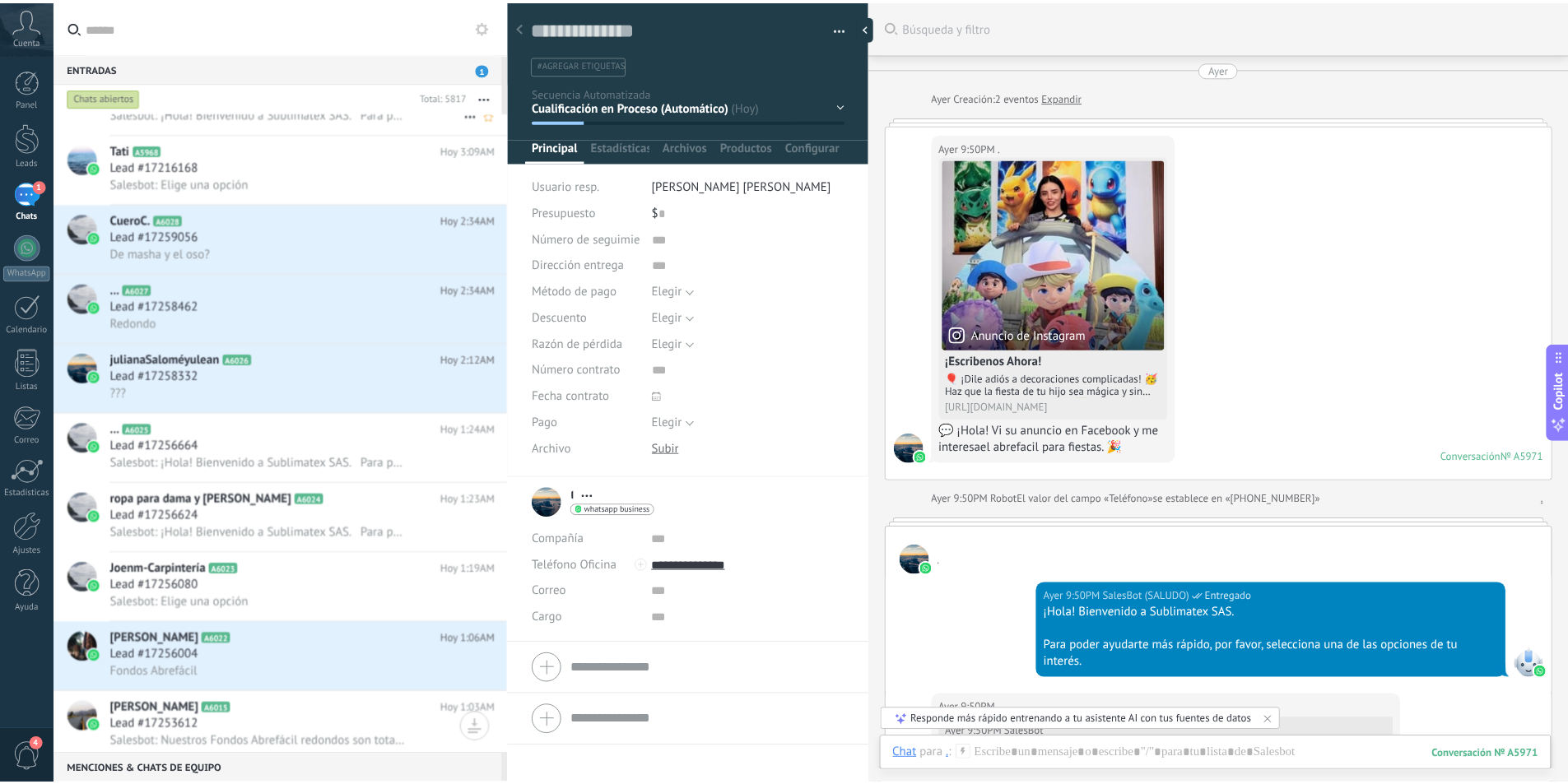
scroll to position [1608, 0]
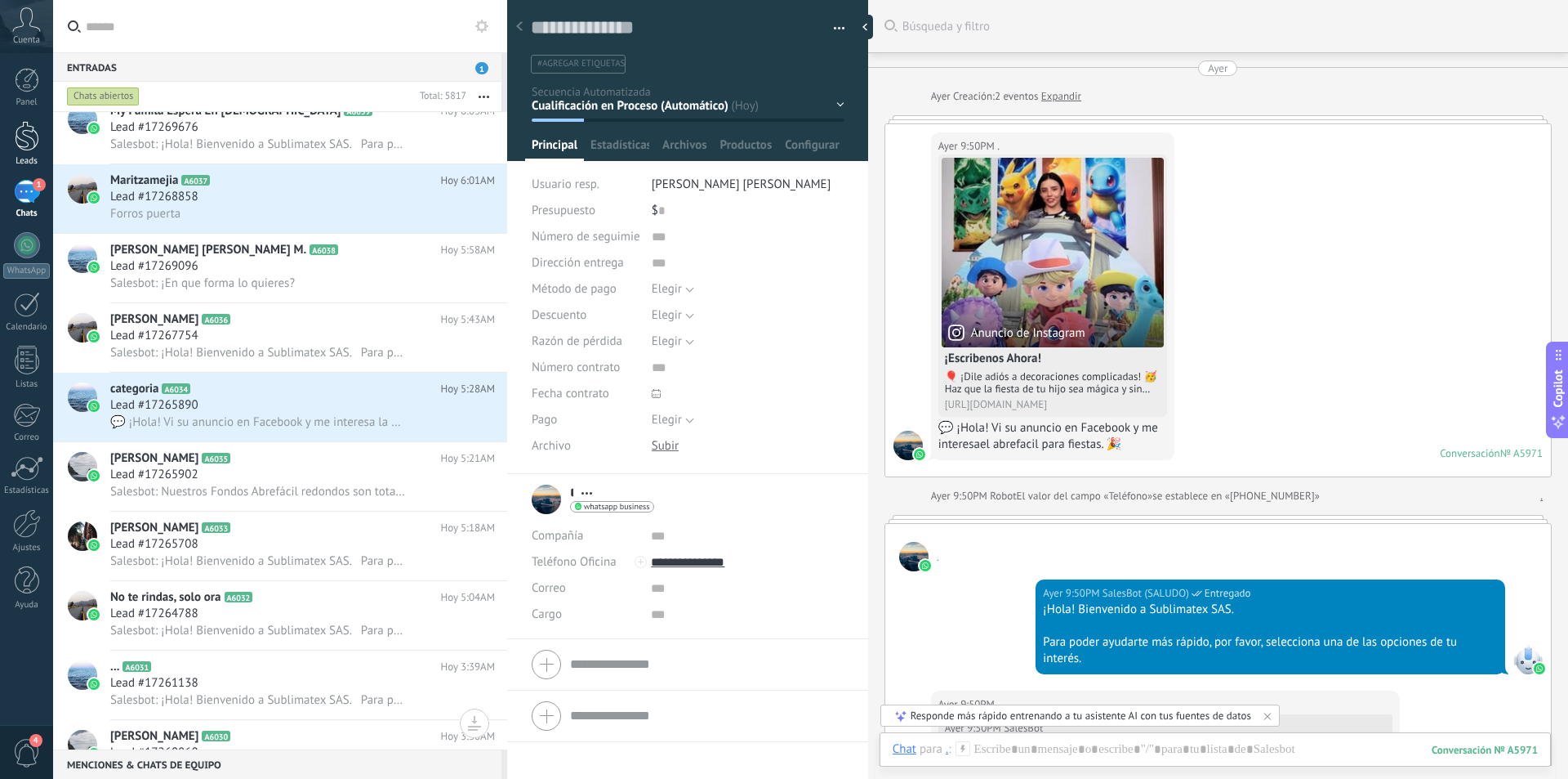
click at [32, 123] on div at bounding box center [26, 136] width 24 height 30
